Goal: Task Accomplishment & Management: Use online tool/utility

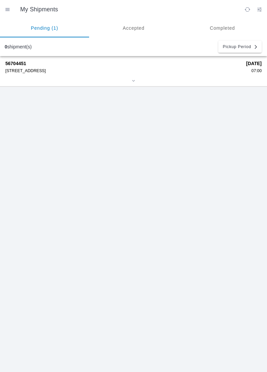
click at [235, 79] on div at bounding box center [133, 81] width 257 height 5
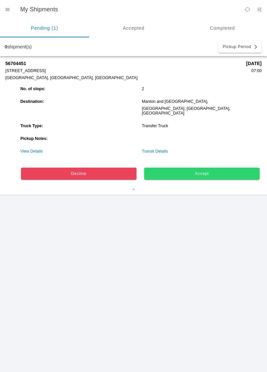
click at [161, 149] on link "Transit Details" at bounding box center [155, 151] width 26 height 5
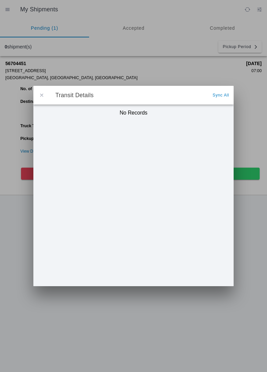
click at [250, 208] on ion-backdrop at bounding box center [133, 186] width 267 height 372
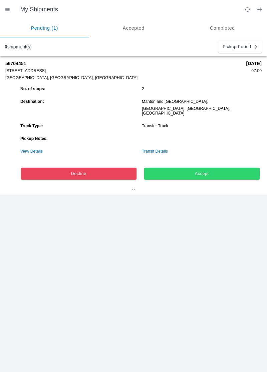
click at [225, 172] on span "Accept" at bounding box center [202, 174] width 107 height 4
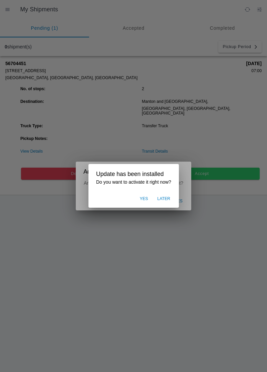
click at [202, 221] on ion-backdrop at bounding box center [133, 186] width 267 height 372
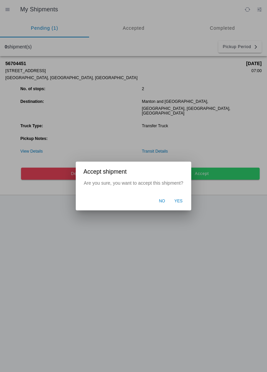
click at [184, 202] on button "Yes" at bounding box center [178, 201] width 15 height 13
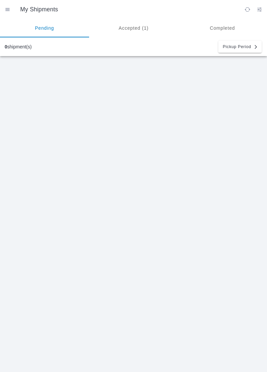
click at [137, 27] on ion-segment-button "Accepted (1)" at bounding box center [133, 28] width 89 height 19
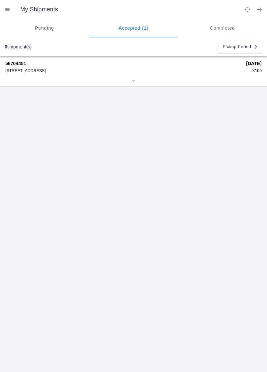
click at [223, 71] on div "[STREET_ADDRESS]" at bounding box center [123, 71] width 237 height 5
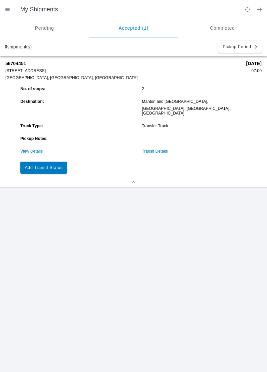
click at [27, 149] on link "View Details" at bounding box center [31, 151] width 22 height 5
